Goal: Navigation & Orientation: Find specific page/section

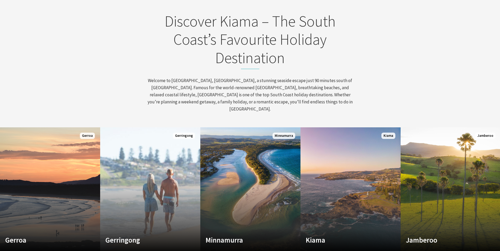
scroll to position [263, 0]
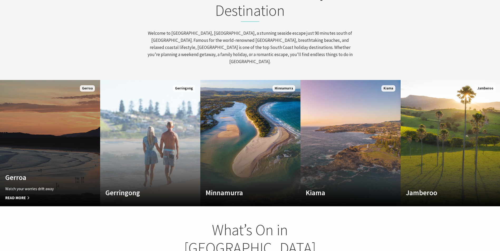
click at [81, 121] on link "Custom Image Used Gerroa Watch your worries drift away Read More Gerroa" at bounding box center [50, 143] width 100 height 126
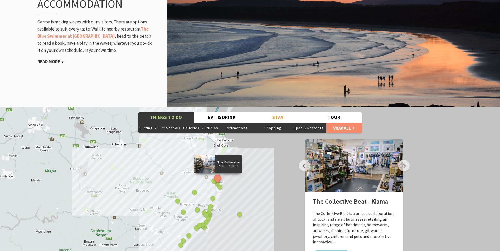
scroll to position [711, 0]
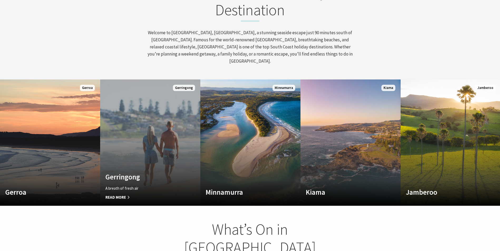
scroll to position [91, 504]
click at [149, 131] on link "Custom Image Used Gerringong A breath of fresh air Read More Gerringong" at bounding box center [150, 143] width 100 height 126
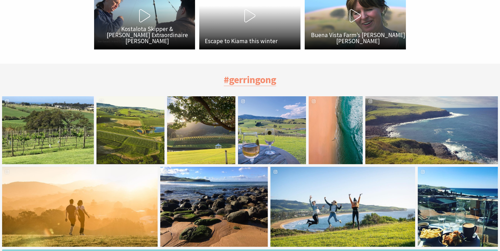
scroll to position [1633, 0]
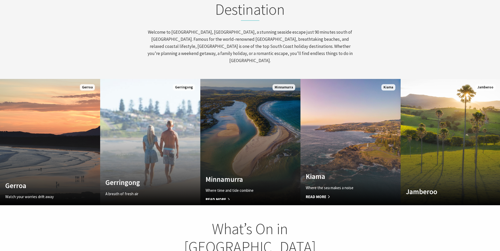
scroll to position [91, 504]
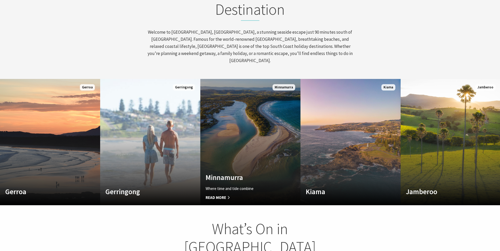
click at [256, 143] on link "Custom Image Used Minnamurra Where time and tide combine Read More Minnamurra" at bounding box center [250, 142] width 100 height 126
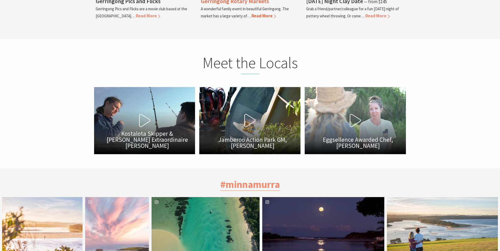
scroll to position [1554, 0]
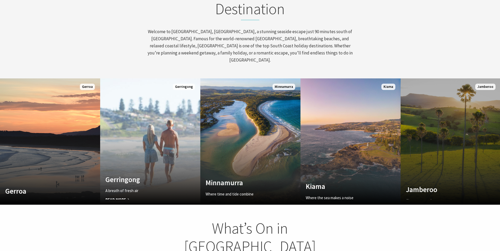
scroll to position [91, 504]
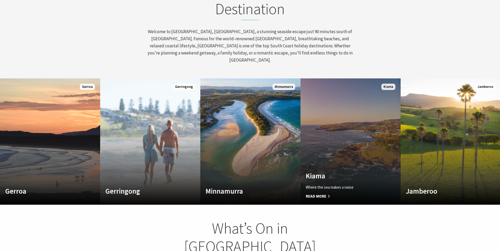
click at [325, 147] on link "Custom Image Used Kiama Where the sea makes a noise Read More Kiama" at bounding box center [350, 142] width 100 height 126
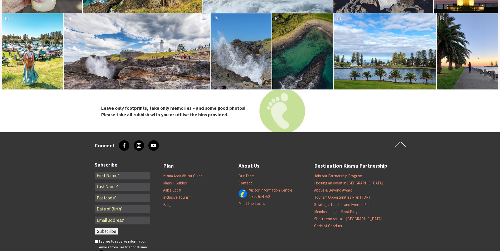
scroll to position [1818, 0]
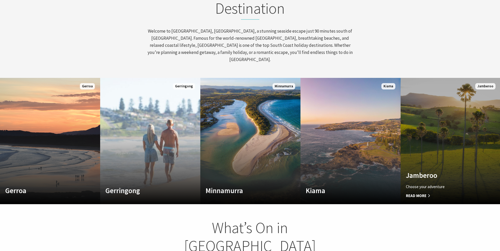
scroll to position [91, 504]
click at [445, 110] on link "Custom Image Used Jamberoo Choose your adventure Read More Jamberoo" at bounding box center [450, 141] width 100 height 126
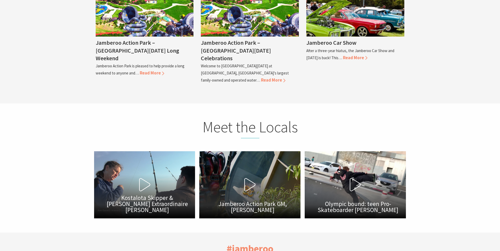
scroll to position [1235, 0]
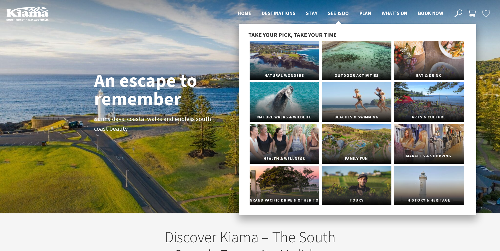
click at [443, 150] on link "Markets & Shopping" at bounding box center [429, 144] width 70 height 40
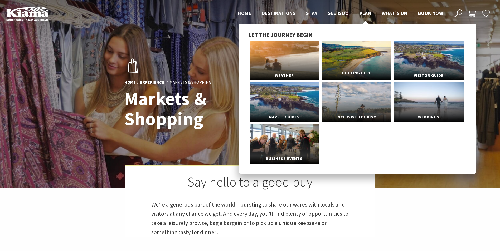
click at [365, 68] on span "Getting Here" at bounding box center [357, 73] width 70 height 10
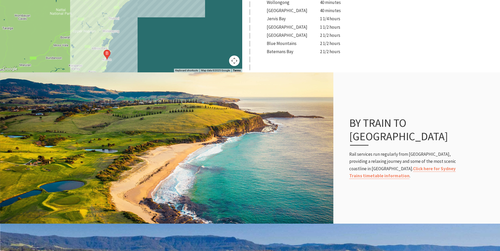
scroll to position [263, 0]
